Goal: Information Seeking & Learning: Learn about a topic

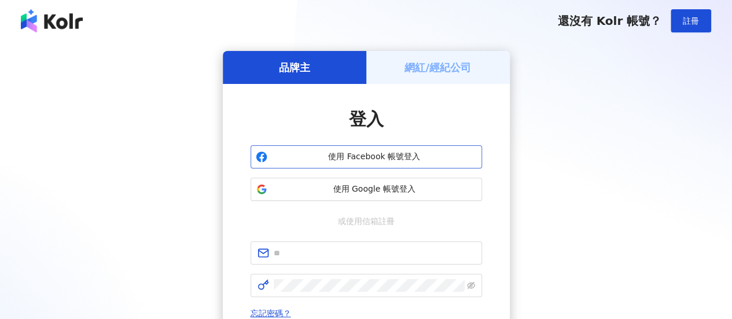
click at [342, 159] on span "使用 Facebook 帳號登入" at bounding box center [374, 157] width 205 height 12
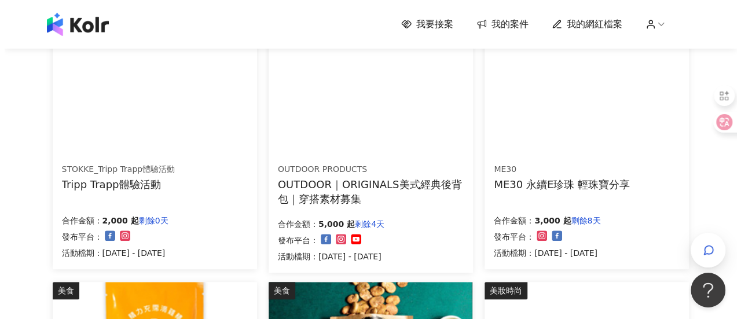
scroll to position [182, 0]
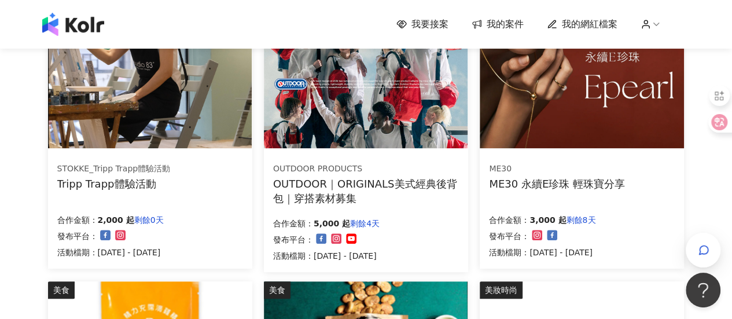
click at [80, 201] on div "STOKKE_Tripp Trapp體驗活動 Tripp Trapp體驗活動 合作金額： 2,000 起 剩餘0天 發布平台： 活動檔期：[DATE] - […" at bounding box center [150, 211] width 204 height 116
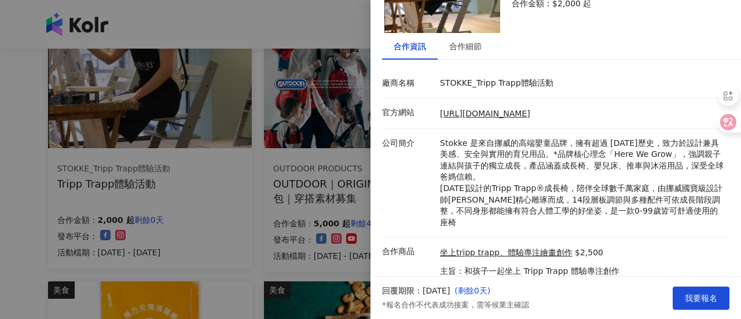
scroll to position [97, 0]
click at [208, 152] on div at bounding box center [370, 159] width 741 height 319
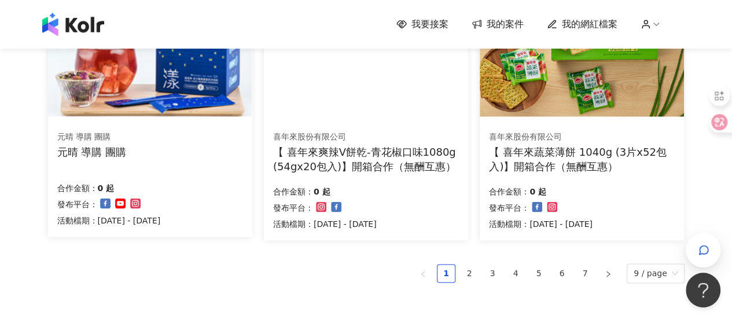
scroll to position [787, 0]
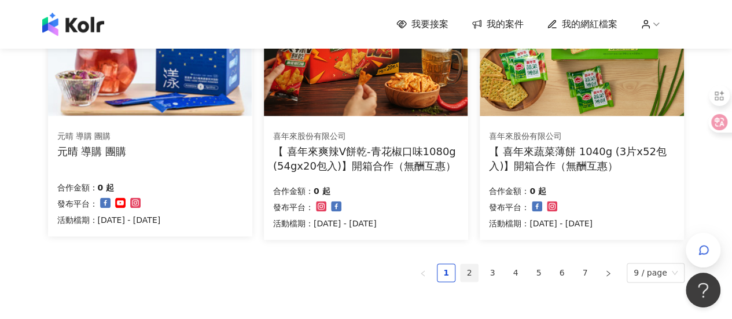
click at [475, 267] on link "2" at bounding box center [469, 272] width 17 height 17
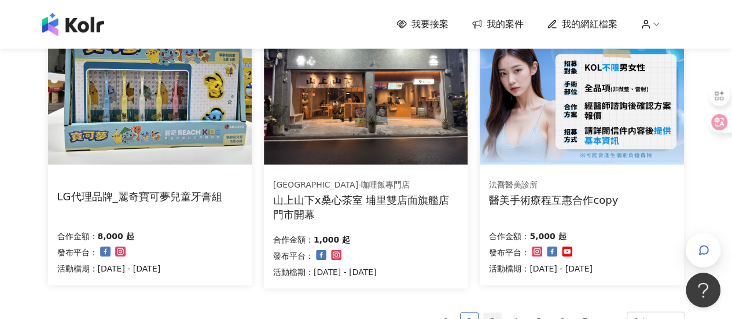
scroll to position [757, 0]
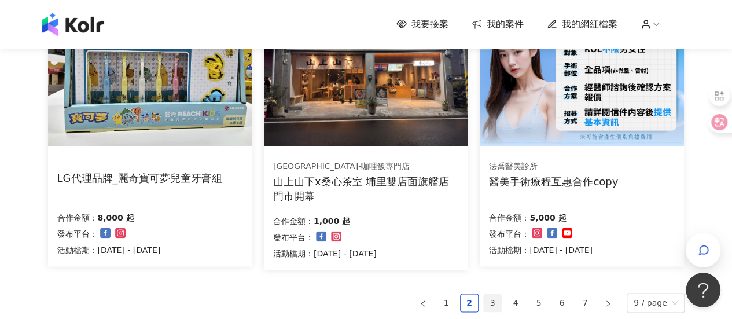
click at [494, 297] on link "3" at bounding box center [492, 302] width 17 height 17
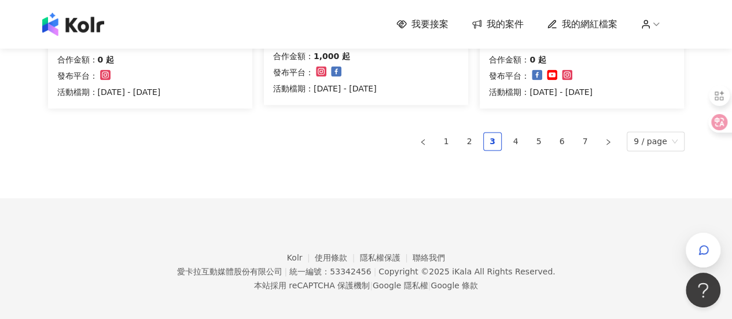
scroll to position [925, 0]
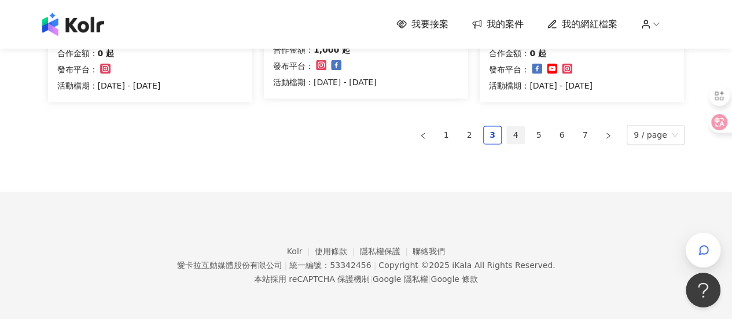
click at [520, 140] on link "4" at bounding box center [515, 134] width 17 height 17
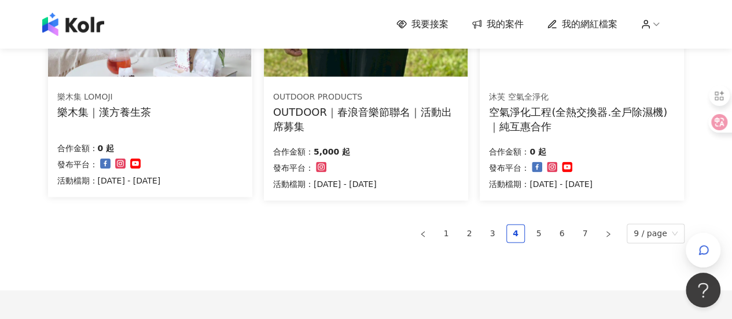
scroll to position [922, 0]
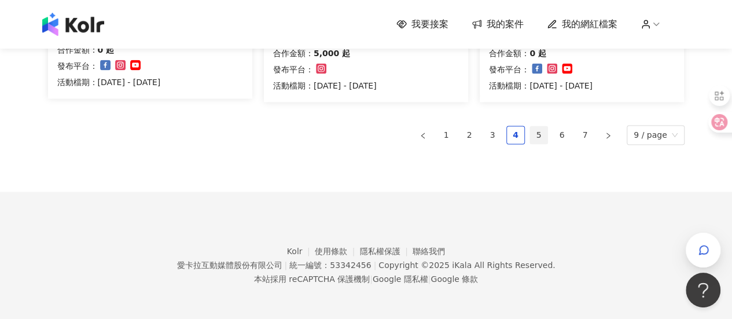
click at [534, 138] on link "5" at bounding box center [538, 134] width 17 height 17
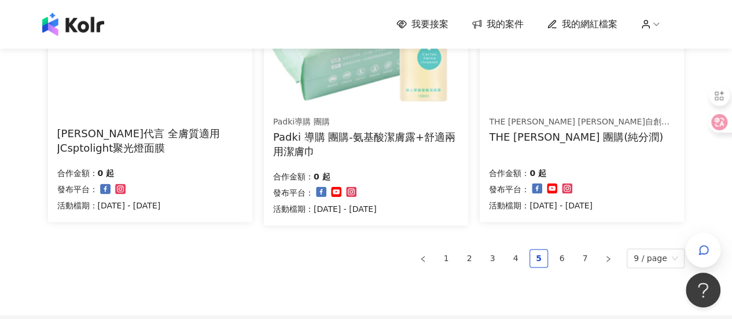
scroll to position [802, 0]
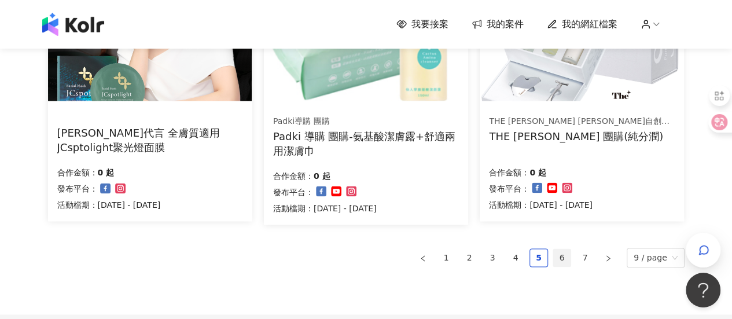
click at [569, 253] on link "6" at bounding box center [561, 257] width 17 height 17
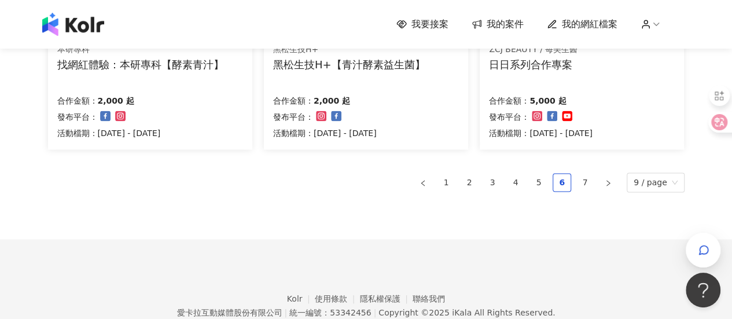
scroll to position [922, 0]
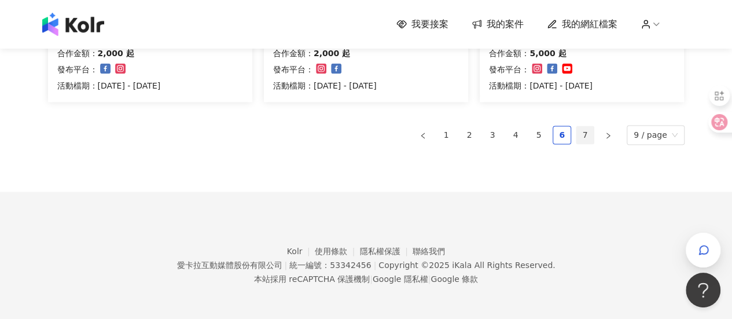
click at [590, 133] on link "7" at bounding box center [585, 134] width 17 height 17
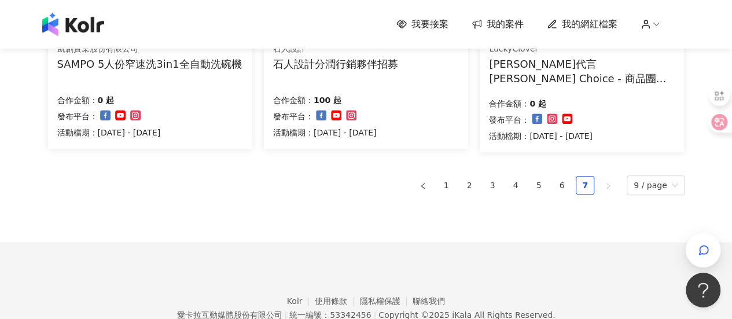
scroll to position [589, 0]
